Goal: Transaction & Acquisition: Purchase product/service

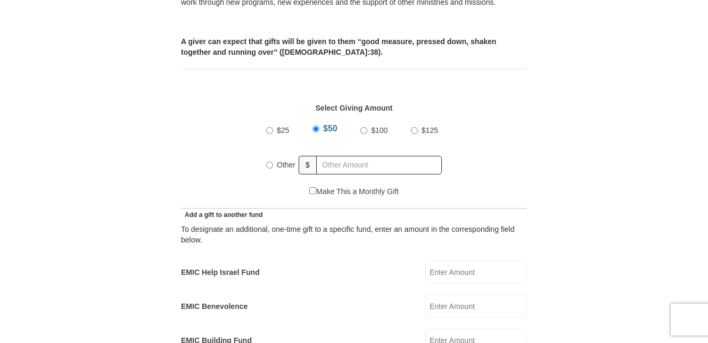
scroll to position [437, 0]
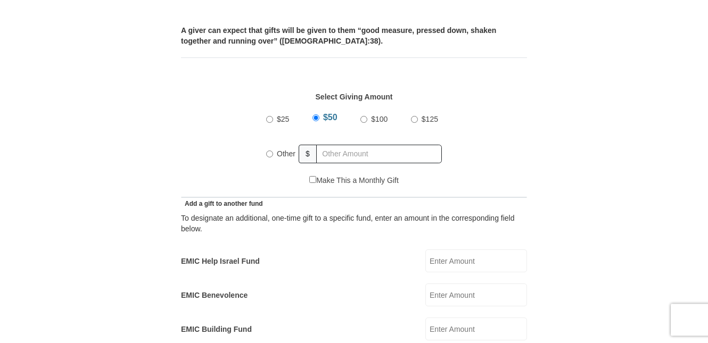
click at [270, 155] on input "Other" at bounding box center [269, 154] width 7 height 7
radio input "true"
type input "155.00"
click at [526, 149] on div "Select Giving Amount Amount must be a valid number The total gift cannot be les…" at bounding box center [354, 127] width 346 height 95
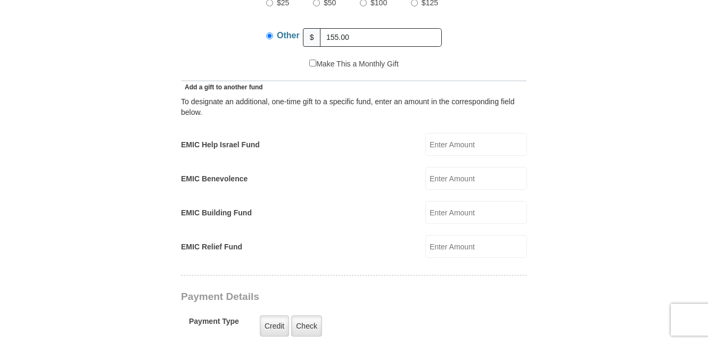
scroll to position [564, 0]
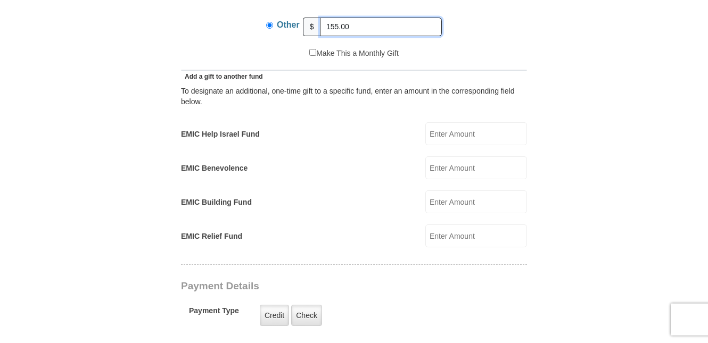
drag, startPoint x: 363, startPoint y: 28, endPoint x: 301, endPoint y: 24, distance: 62.3
click at [320, 24] on input "155.00" at bounding box center [381, 27] width 122 height 19
click at [460, 134] on input "EMIC Help Israel Fund" at bounding box center [476, 133] width 102 height 23
type input "155.00"
click at [562, 185] on form "[PERSON_NAME] [PERSON_NAME] Ministries Online Giving Your seed sown will go to …" at bounding box center [354, 247] width 607 height 1539
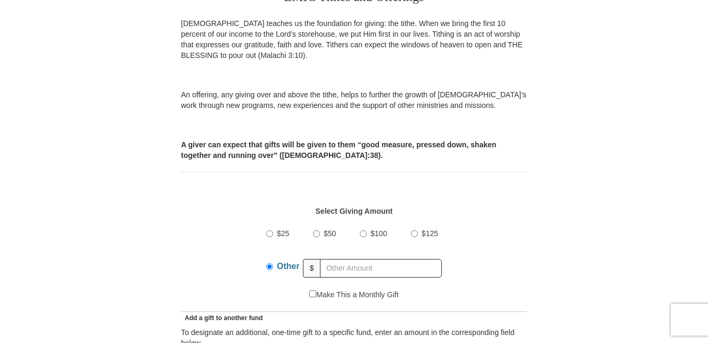
scroll to position [308, 0]
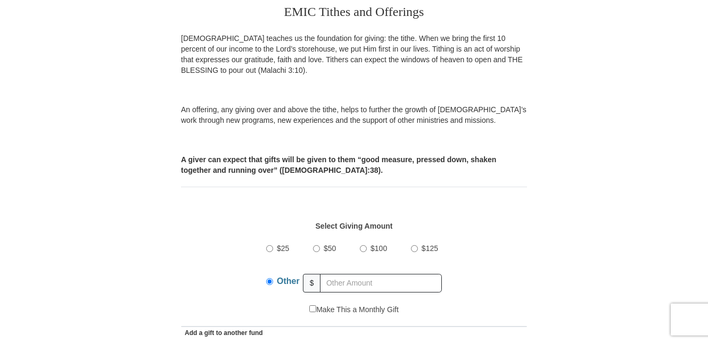
click at [235, 263] on div "$25 $50 $100 $125 Other $" at bounding box center [354, 269] width 335 height 69
click at [448, 275] on div "$25 $50 $100 $125 Other $" at bounding box center [354, 269] width 335 height 69
click at [270, 278] on input "Other" at bounding box center [269, 281] width 7 height 7
click at [272, 284] on input "Other" at bounding box center [269, 281] width 7 height 7
click at [259, 280] on div "$25 $50 $100 $125 Other $" at bounding box center [354, 269] width 335 height 69
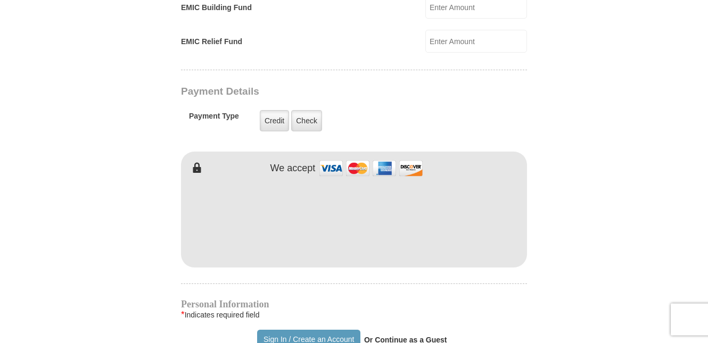
scroll to position [763, 0]
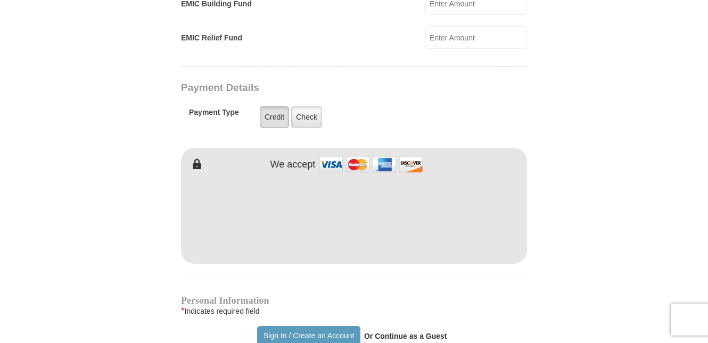
click at [273, 117] on label "Credit" at bounding box center [274, 116] width 29 height 21
click at [0, 0] on input "Credit" at bounding box center [0, 0] width 0 height 0
click at [575, 217] on form "[PERSON_NAME] [PERSON_NAME] Ministries Online Giving Your seed sown will go to …" at bounding box center [354, 49] width 607 height 1539
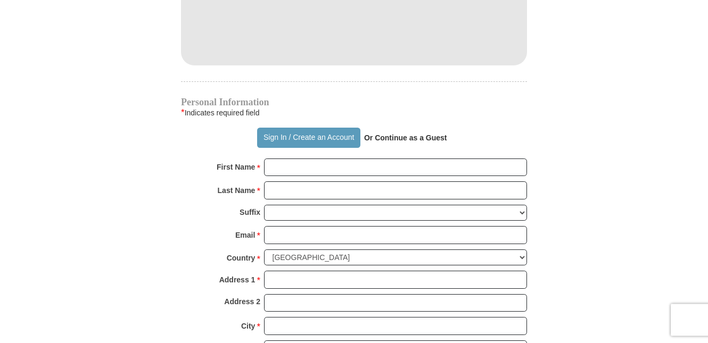
scroll to position [972, 0]
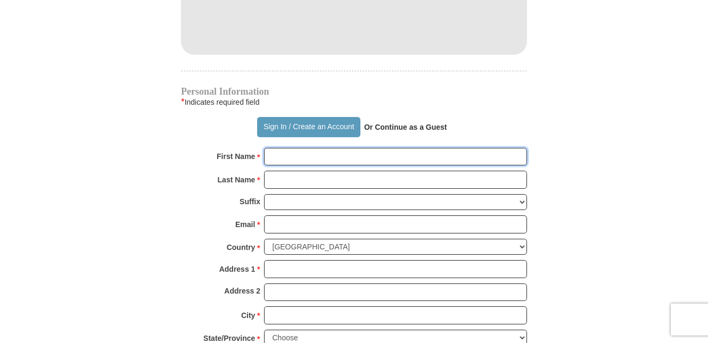
click at [280, 157] on input "First Name *" at bounding box center [395, 157] width 263 height 18
type input "h"
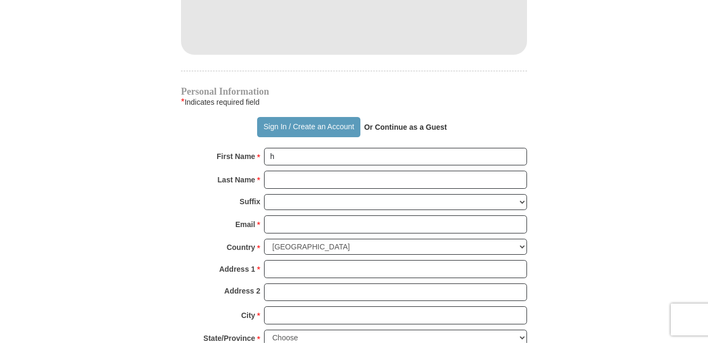
type input "[STREET_ADDRESS]"
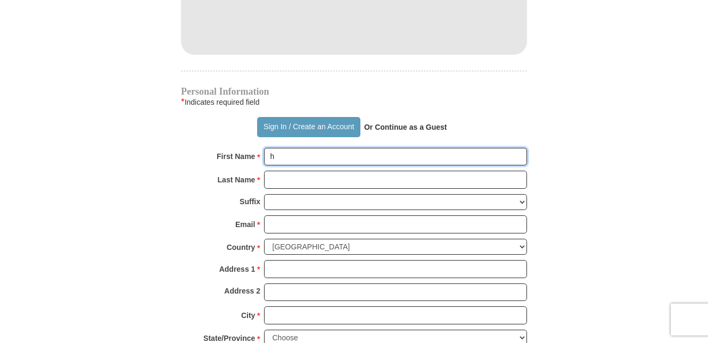
type input "[PERSON_NAME]"
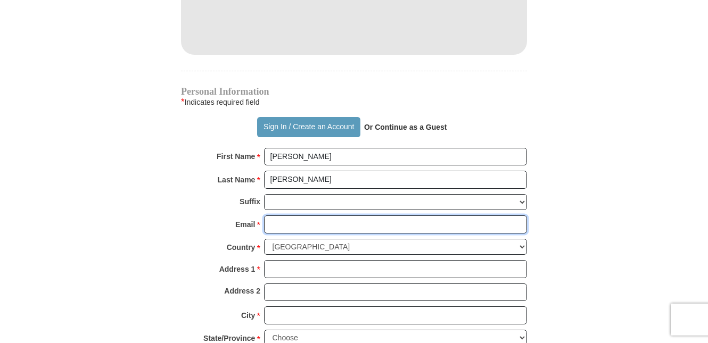
type input "[EMAIL_ADDRESS][DOMAIN_NAME]"
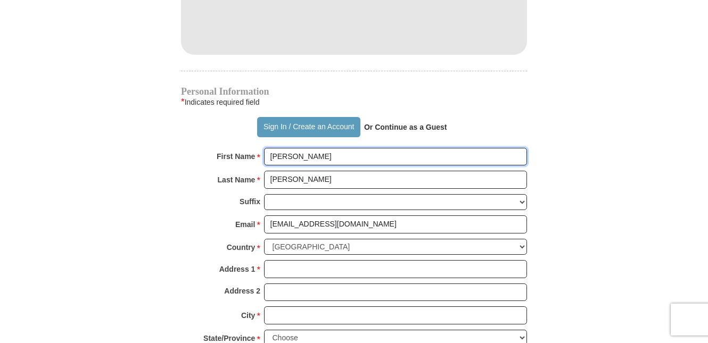
type input "[STREET_ADDRESS]"
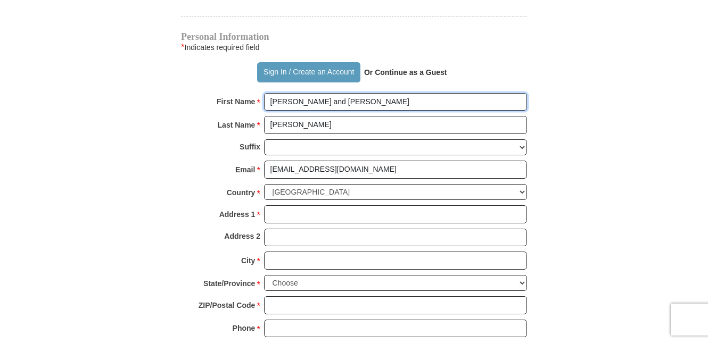
scroll to position [1057, 0]
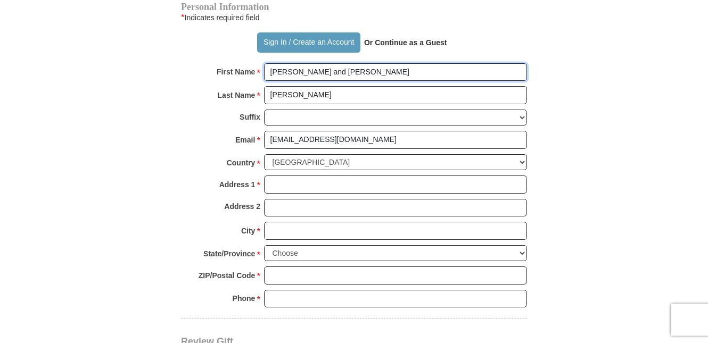
type input "[PERSON_NAME] and [PERSON_NAME]"
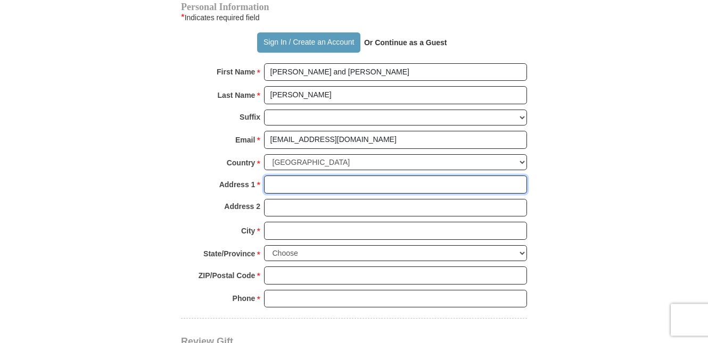
click at [274, 182] on input "Address 1 *" at bounding box center [395, 185] width 263 height 18
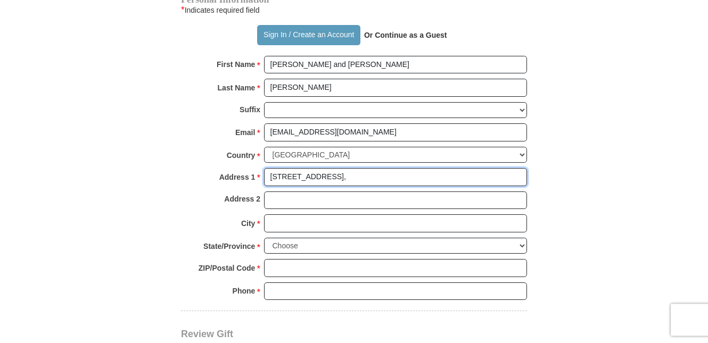
click at [349, 177] on input "[STREET_ADDRESS]," at bounding box center [395, 177] width 263 height 18
drag, startPoint x: 306, startPoint y: 202, endPoint x: 322, endPoint y: 203, distance: 16.0
click at [322, 203] on input "Address 2" at bounding box center [395, 201] width 263 height 18
click at [337, 177] on input "[STREET_ADDRESS]," at bounding box center [395, 177] width 263 height 18
click at [389, 181] on input "[STREET_ADDRESS]" at bounding box center [395, 177] width 263 height 18
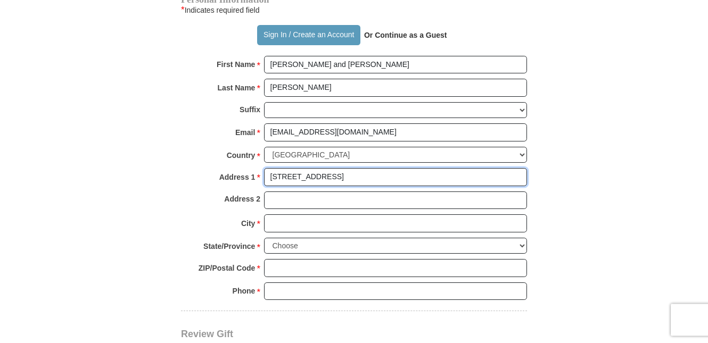
type input "[STREET_ADDRESS]"
drag, startPoint x: 302, startPoint y: 202, endPoint x: 268, endPoint y: 192, distance: 36.0
click at [247, 201] on div "Address 2" at bounding box center [354, 203] width 346 height 23
click at [302, 199] on input "Address 2" at bounding box center [395, 201] width 263 height 18
click at [296, 196] on input "Address 2" at bounding box center [395, 201] width 263 height 18
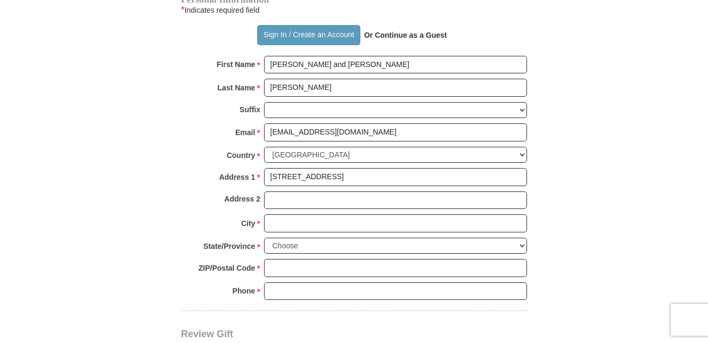
drag, startPoint x: 270, startPoint y: 198, endPoint x: 312, endPoint y: 198, distance: 41.5
click at [312, 198] on input "Address 2" at bounding box center [395, 201] width 263 height 18
drag, startPoint x: 373, startPoint y: 172, endPoint x: 256, endPoint y: 170, distance: 117.1
click at [264, 170] on input "[STREET_ADDRESS]" at bounding box center [395, 177] width 263 height 18
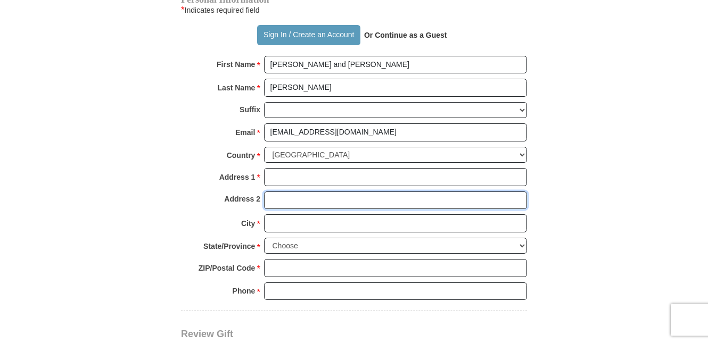
drag, startPoint x: 316, startPoint y: 202, endPoint x: 279, endPoint y: 198, distance: 37.4
click at [278, 198] on input "Address 2" at bounding box center [395, 201] width 263 height 18
drag, startPoint x: 268, startPoint y: 202, endPoint x: 306, endPoint y: 198, distance: 38.5
click at [306, 198] on input "Address 2" at bounding box center [395, 201] width 263 height 18
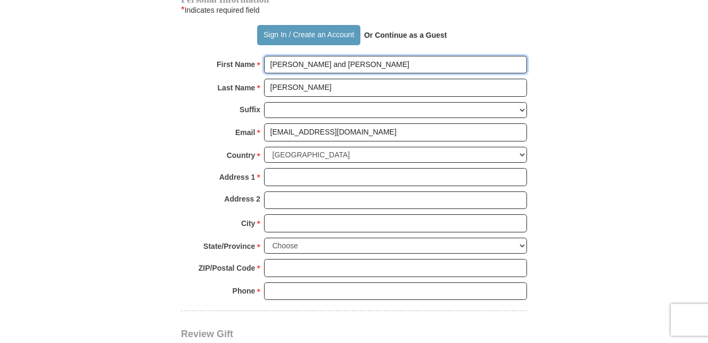
drag, startPoint x: 334, startPoint y: 62, endPoint x: 230, endPoint y: 63, distance: 103.2
click at [264, 63] on input "[PERSON_NAME] and [PERSON_NAME]" at bounding box center [395, 65] width 263 height 18
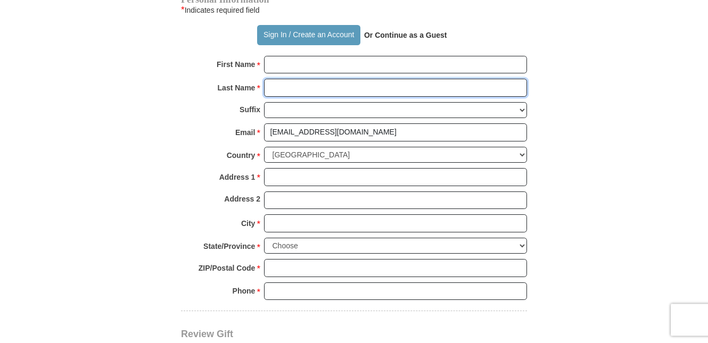
drag, startPoint x: 307, startPoint y: 84, endPoint x: 201, endPoint y: 93, distance: 106.8
click at [264, 93] on input "Last Name *" at bounding box center [395, 88] width 263 height 18
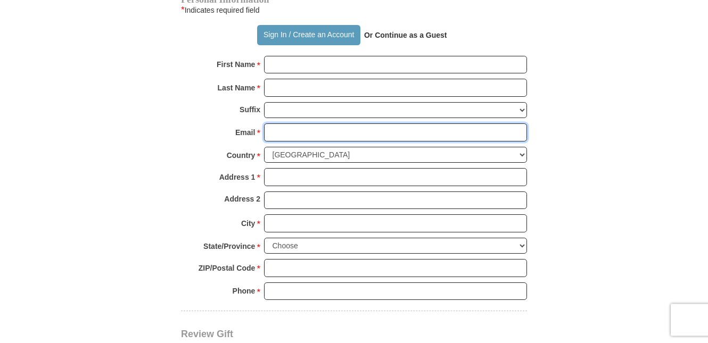
drag, startPoint x: 372, startPoint y: 131, endPoint x: 206, endPoint y: 134, distance: 166.0
click at [264, 134] on input "Email *" at bounding box center [395, 132] width 263 height 18
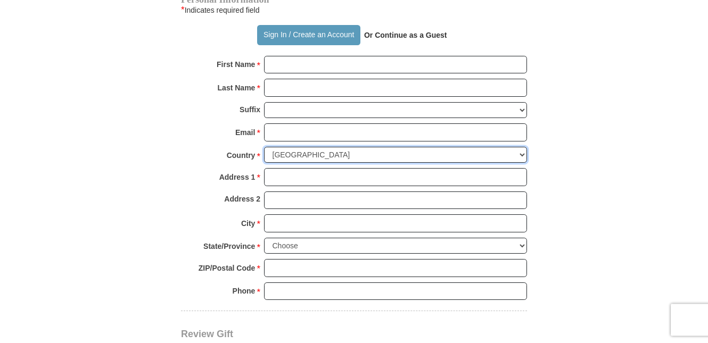
click at [264, 147] on select "[GEOGRAPHIC_DATA] [GEOGRAPHIC_DATA] [GEOGRAPHIC_DATA] [GEOGRAPHIC_DATA] [GEOGRA…" at bounding box center [395, 155] width 263 height 16
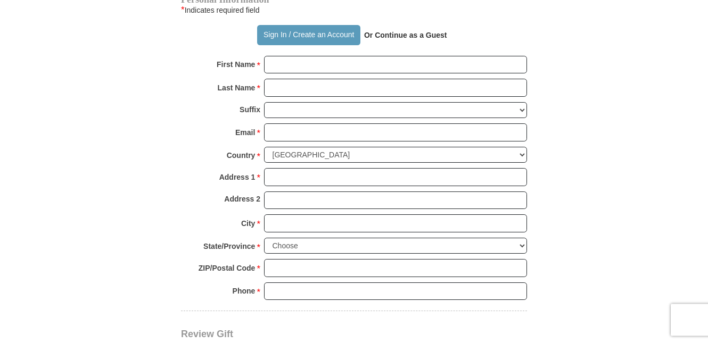
drag, startPoint x: 361, startPoint y: 154, endPoint x: 639, endPoint y: 143, distance: 278.5
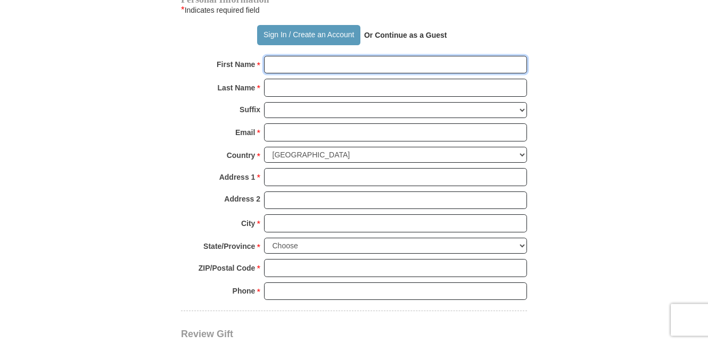
click at [285, 67] on input "First Name *" at bounding box center [395, 65] width 263 height 18
type input "[PERSON_NAME]"
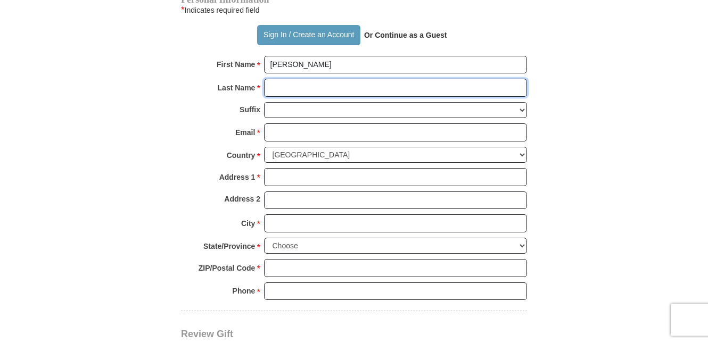
type input "[PERSON_NAME]"
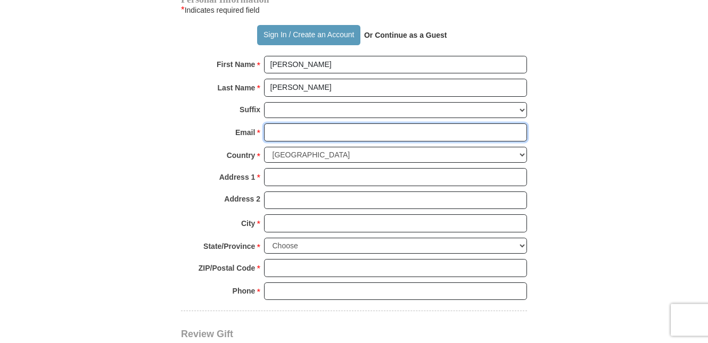
type input "[EMAIL_ADDRESS][DOMAIN_NAME]"
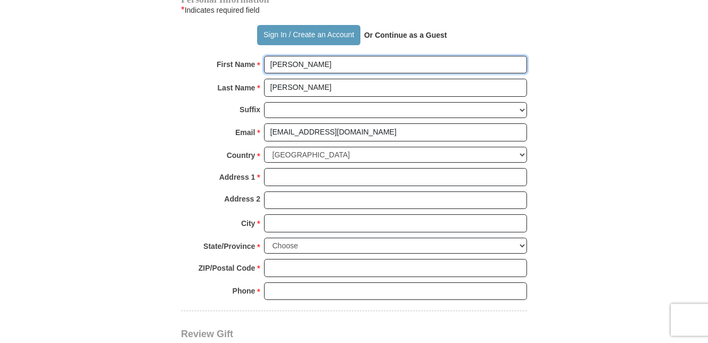
type input "[STREET_ADDRESS]"
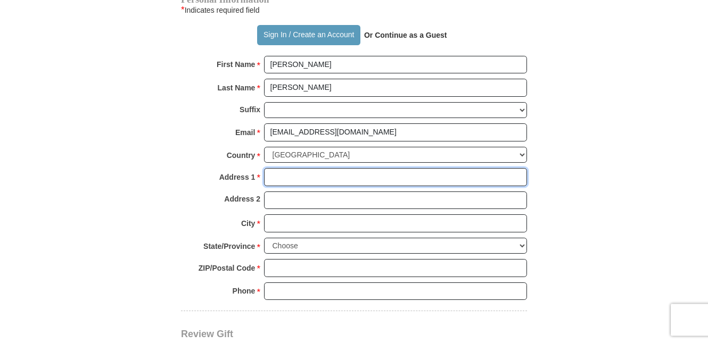
click at [277, 179] on input "Address 1 *" at bounding box center [395, 177] width 263 height 18
type input "[STREET_ADDRESS]"
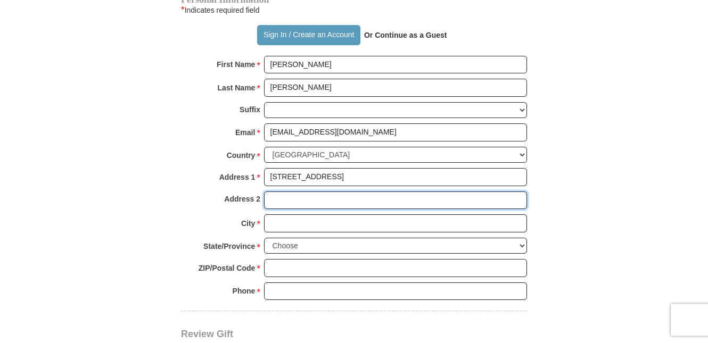
type input "Apt 100"
type input "[GEOGRAPHIC_DATA]"
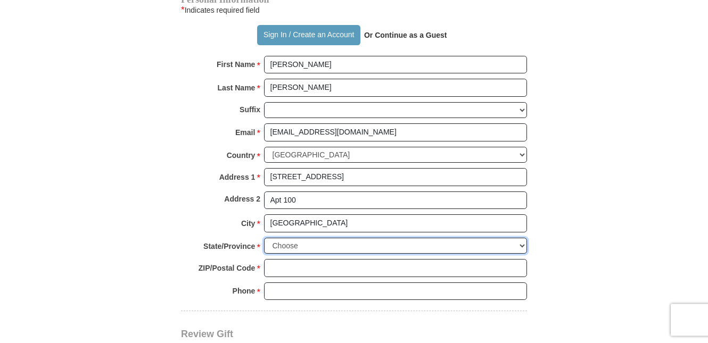
select select "CO"
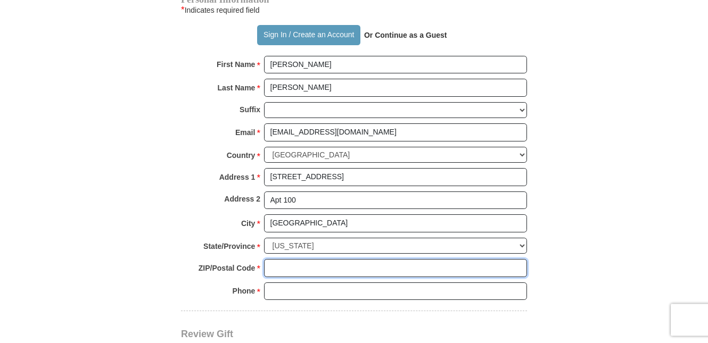
type input "80863-3173"
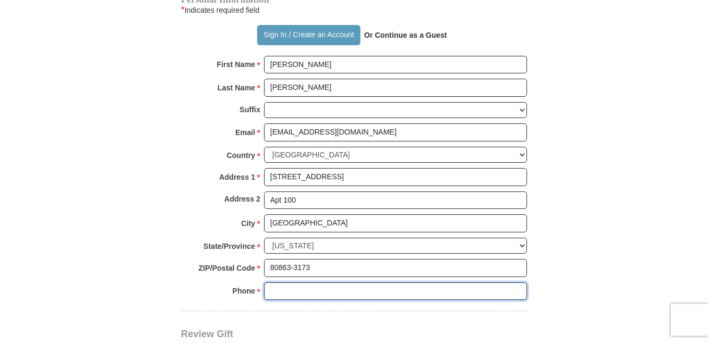
type input "4789559776"
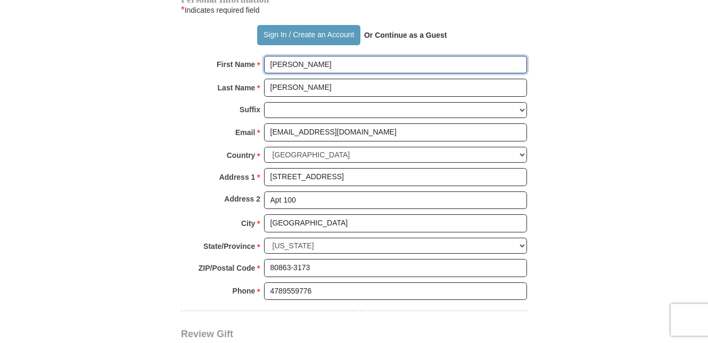
click at [300, 64] on input "[PERSON_NAME]" at bounding box center [395, 65] width 263 height 18
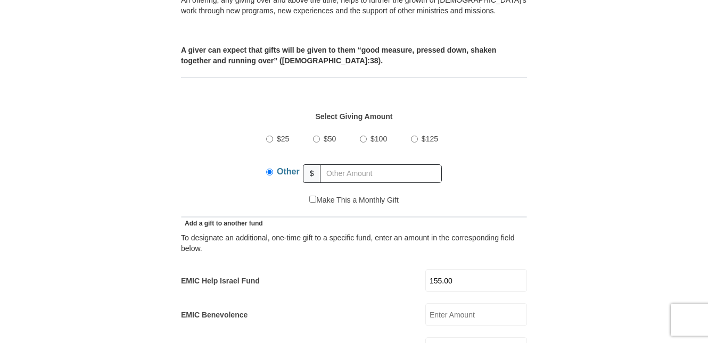
scroll to position [388, 0]
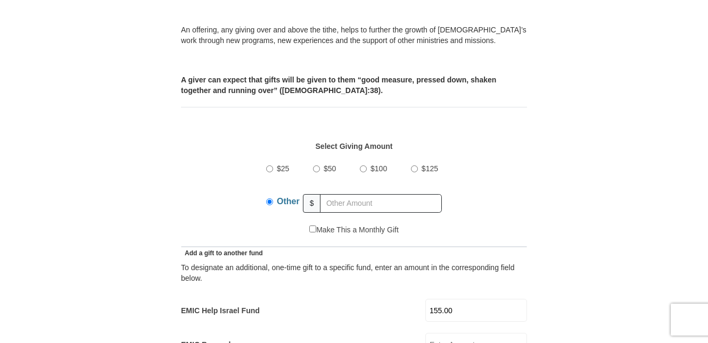
type input "[PERSON_NAME] and [PERSON_NAME]"
click at [462, 205] on div "$25 $50 $100 $125 Other $" at bounding box center [354, 189] width 335 height 69
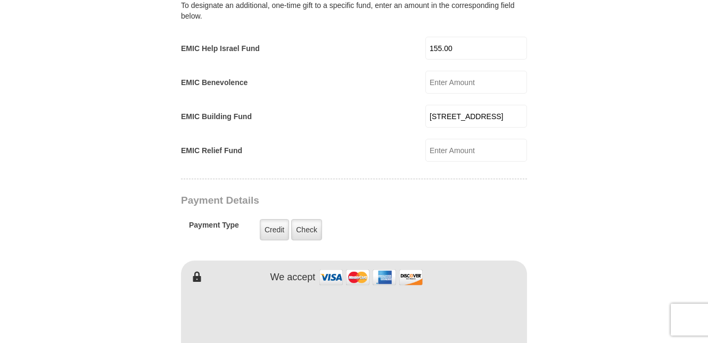
scroll to position [643, 0]
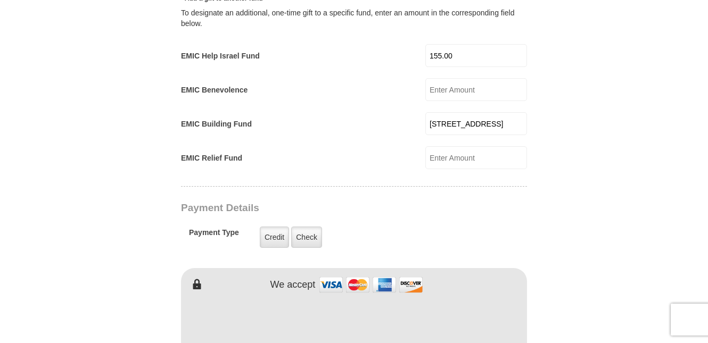
drag, startPoint x: 496, startPoint y: 124, endPoint x: 397, endPoint y: 105, distance: 100.3
click at [425, 122] on input "[STREET_ADDRESS]" at bounding box center [476, 123] width 102 height 23
click at [541, 158] on form "[PERSON_NAME] [PERSON_NAME] Ministries Online Giving Your seed sown will go to …" at bounding box center [354, 169] width 607 height 1539
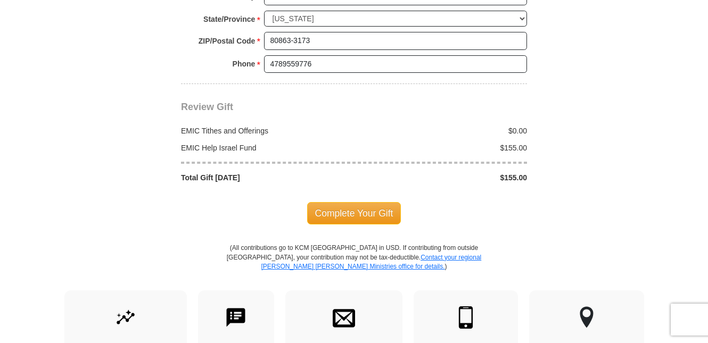
scroll to position [1302, 0]
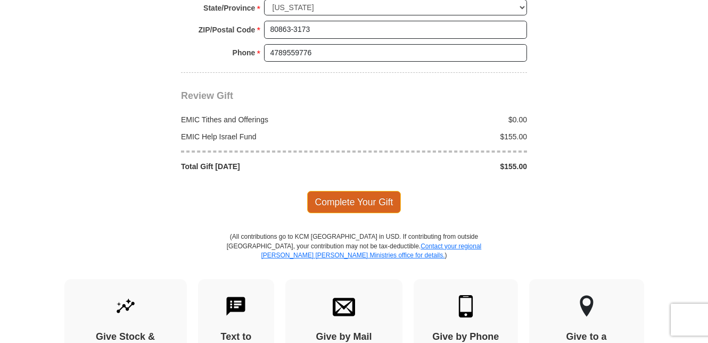
click at [343, 200] on span "Complete Your Gift" at bounding box center [354, 202] width 94 height 22
